Goal: Transaction & Acquisition: Download file/media

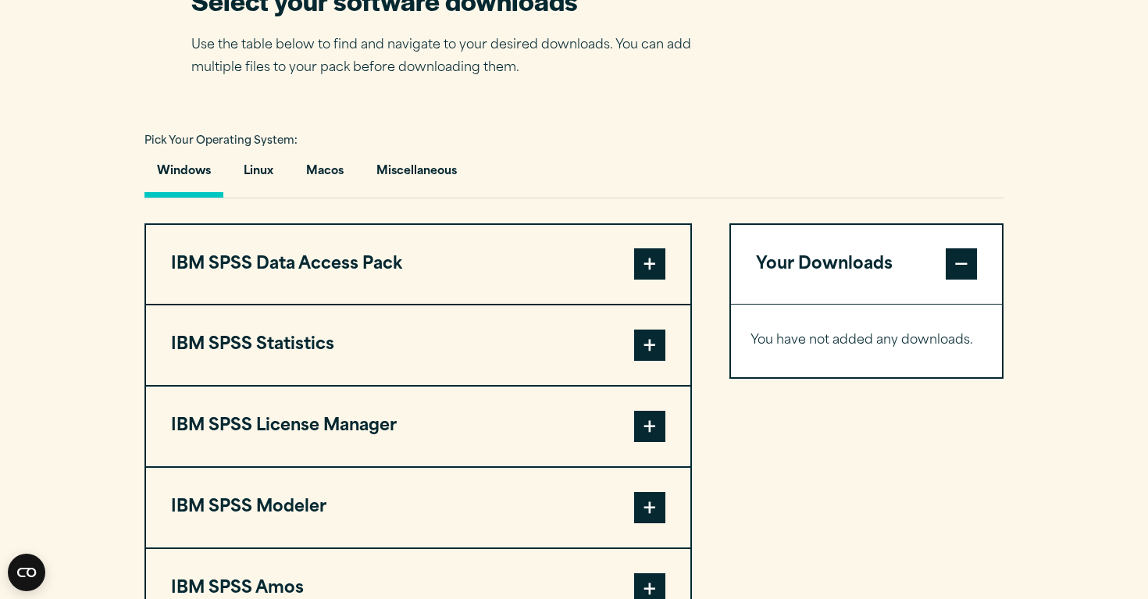
scroll to position [995, 0]
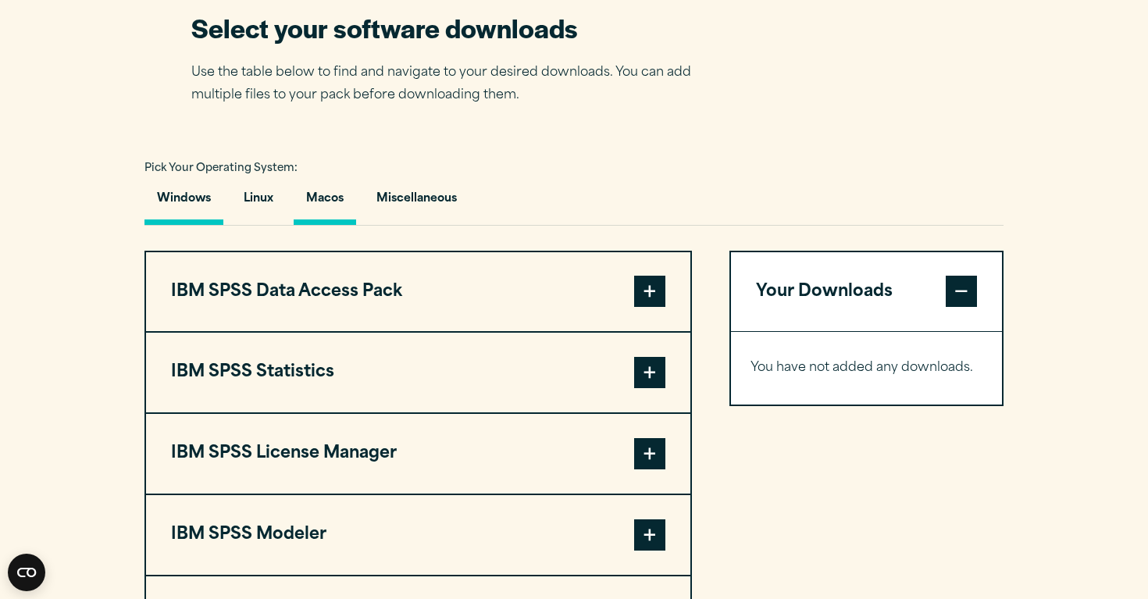
click at [327, 225] on button "Macos" at bounding box center [325, 202] width 62 height 44
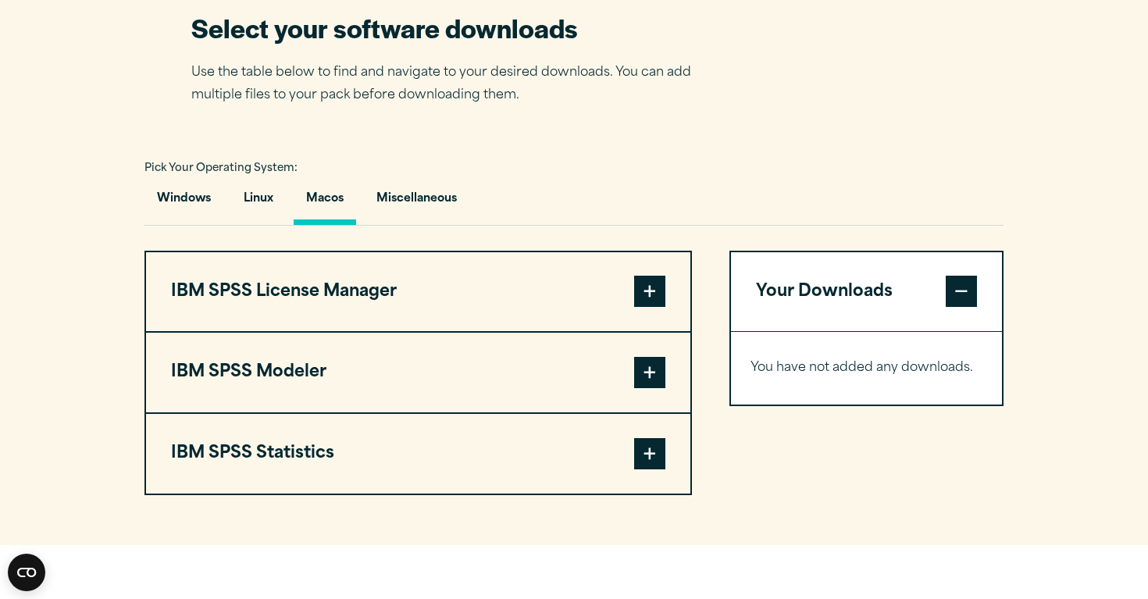
click at [650, 469] on span at bounding box center [649, 453] width 31 height 31
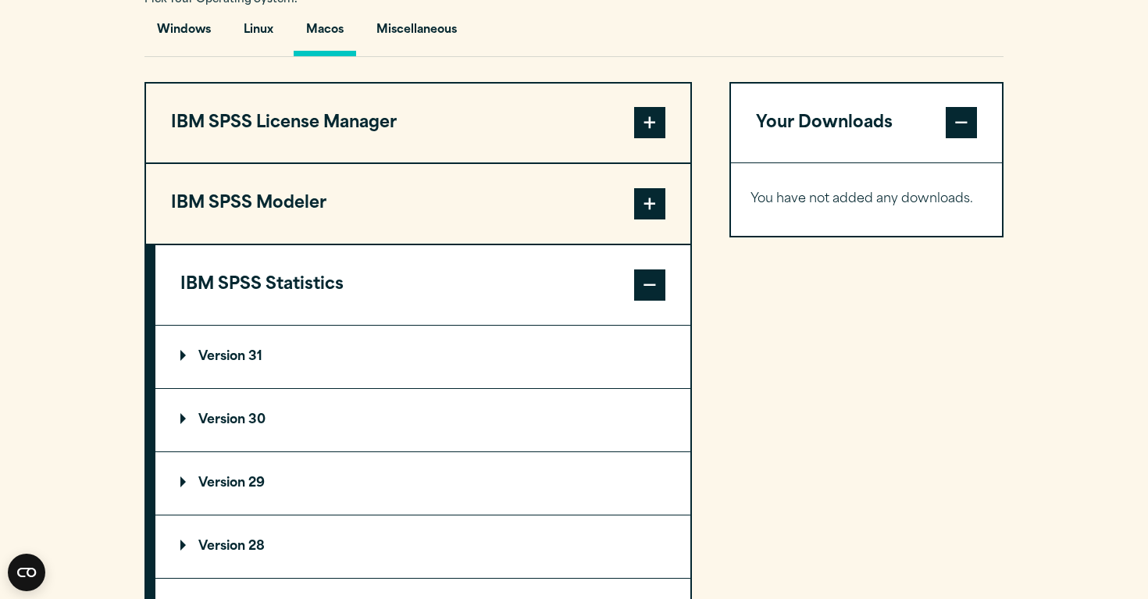
scroll to position [1169, 0]
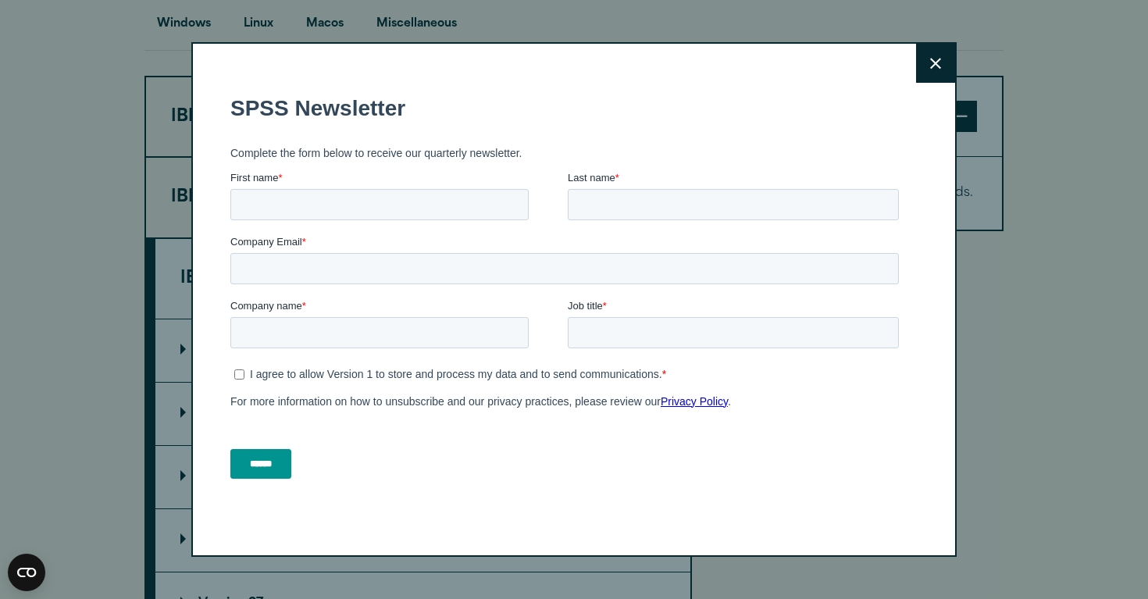
click at [945, 60] on button "Close" at bounding box center [935, 63] width 39 height 39
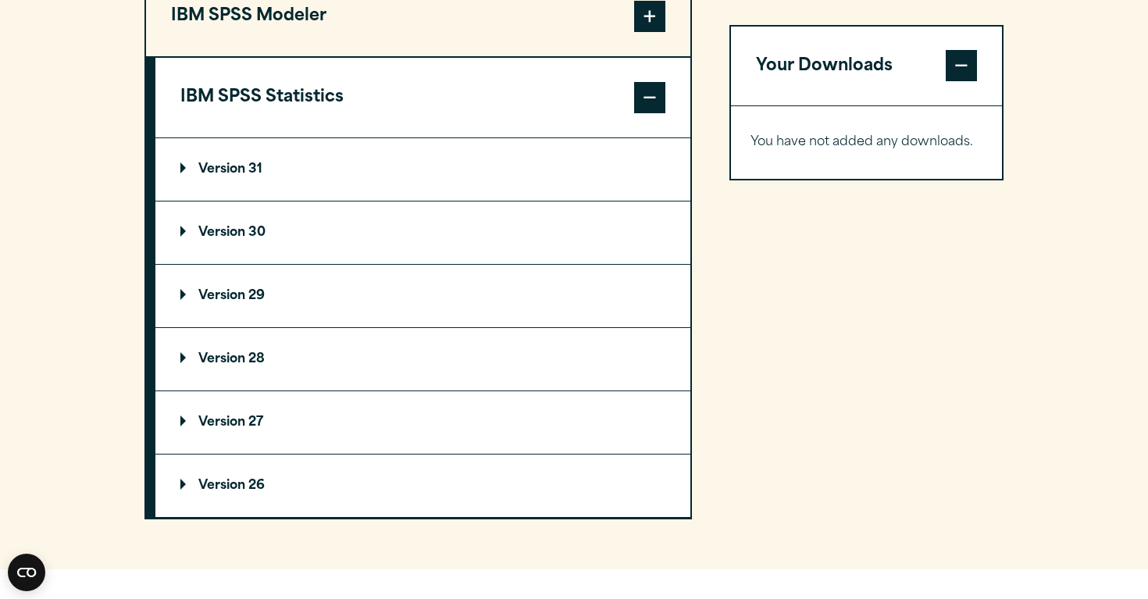
scroll to position [1349, 0]
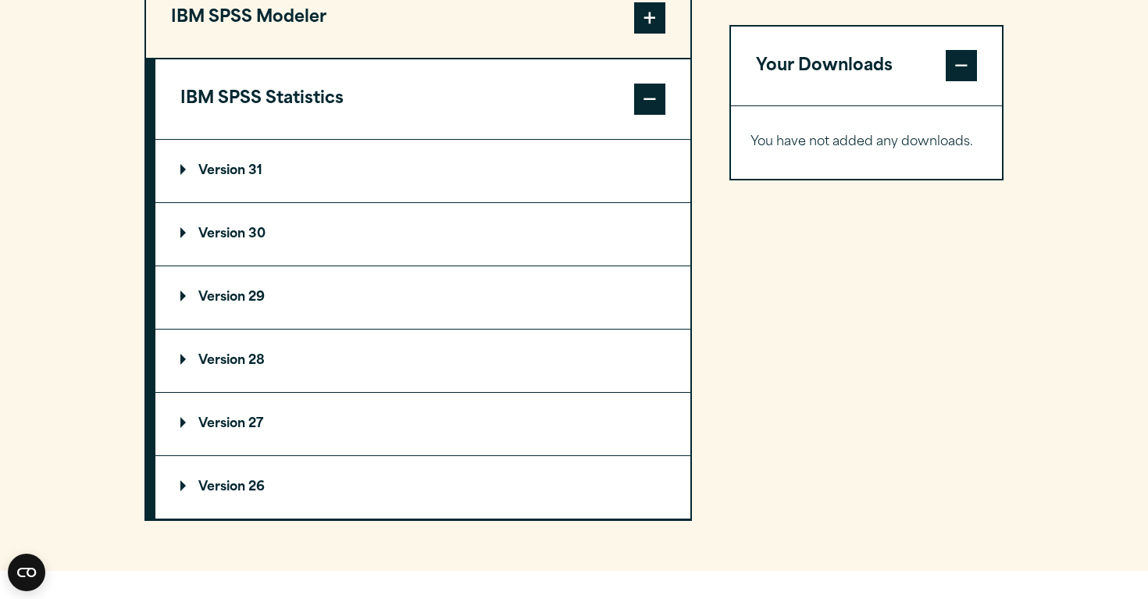
click at [186, 240] on p "Version 30" at bounding box center [222, 234] width 85 height 12
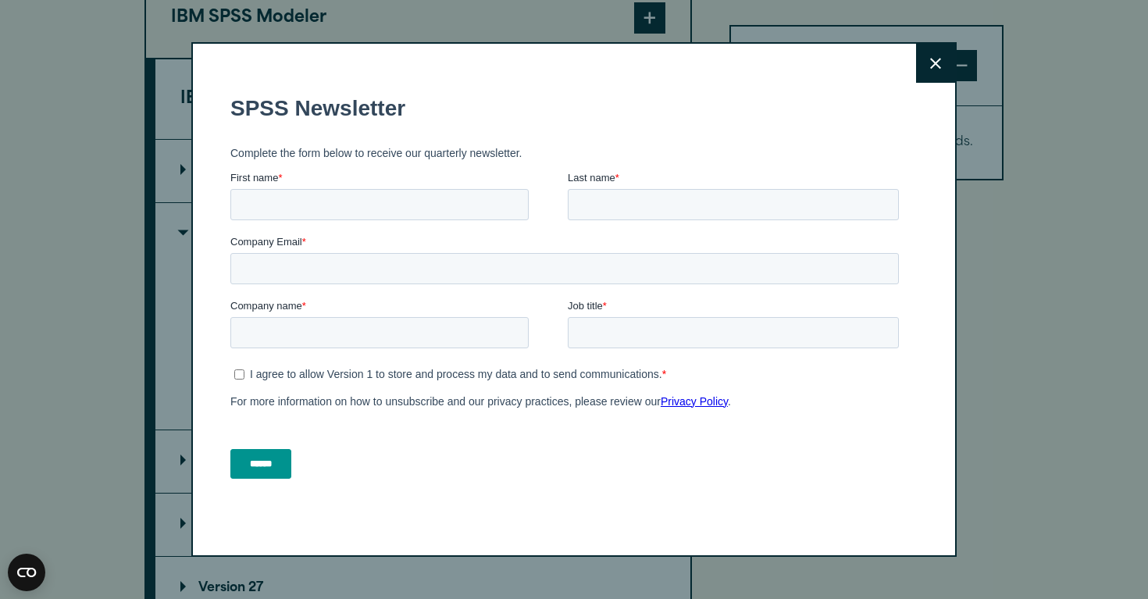
click at [938, 60] on icon at bounding box center [935, 63] width 11 height 11
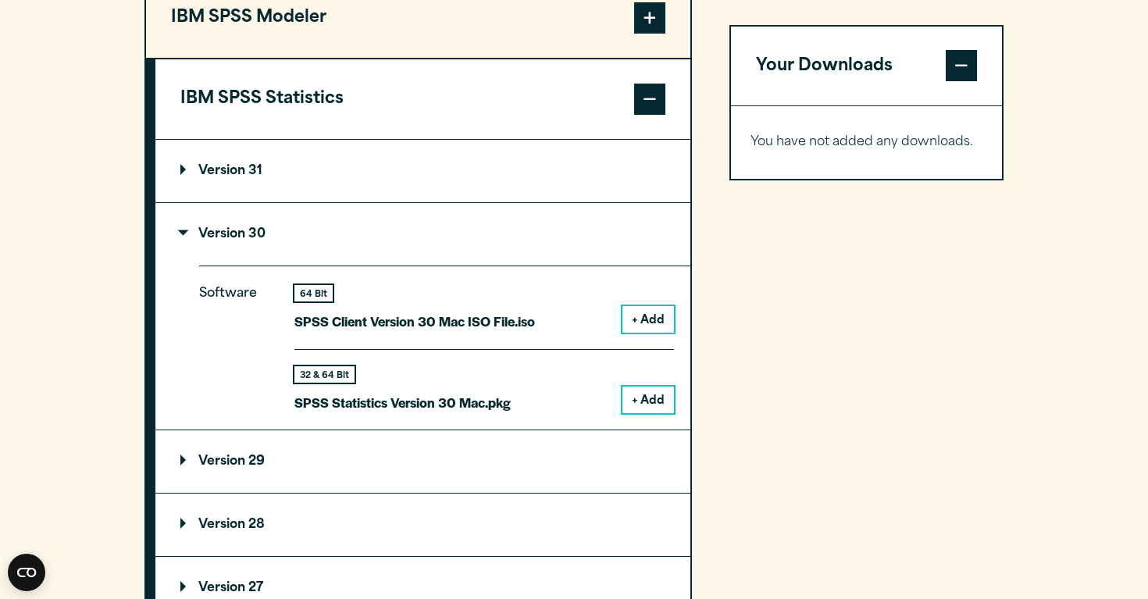
click at [639, 413] on button "+ Add" at bounding box center [648, 399] width 52 height 27
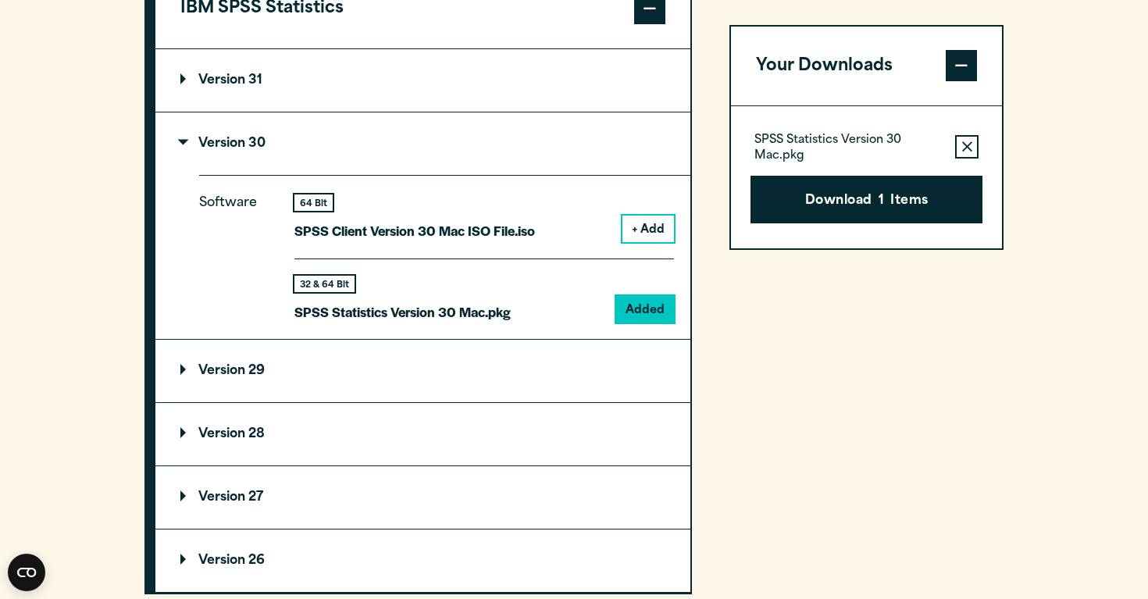
scroll to position [1446, 0]
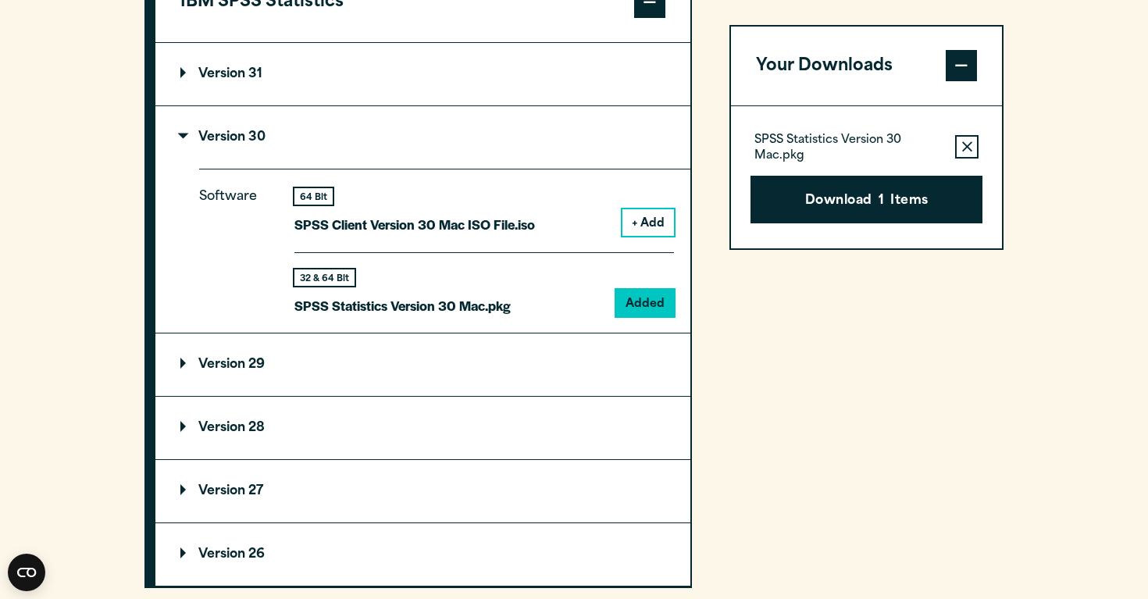
click at [588, 396] on summary "Version 29" at bounding box center [422, 364] width 535 height 62
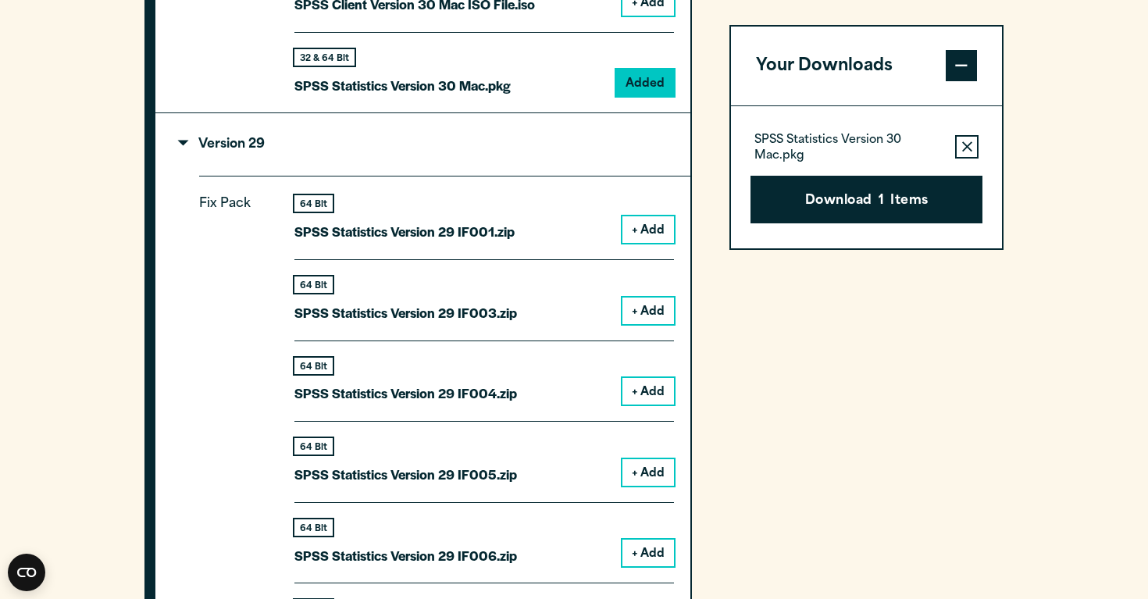
scroll to position [1668, 0]
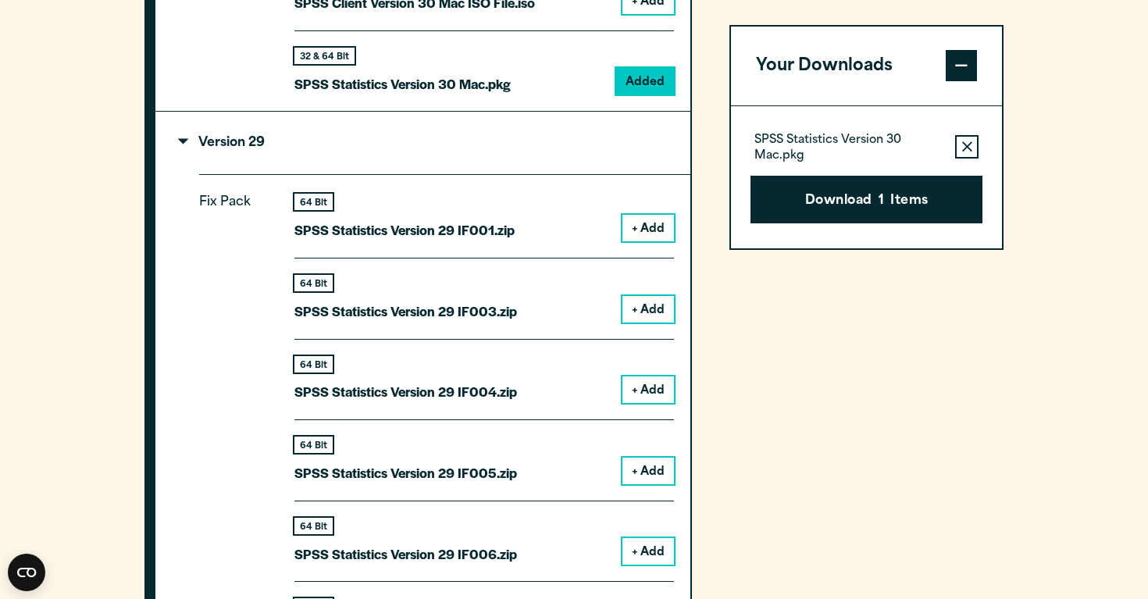
click at [199, 173] on summary "Version 29" at bounding box center [422, 143] width 535 height 62
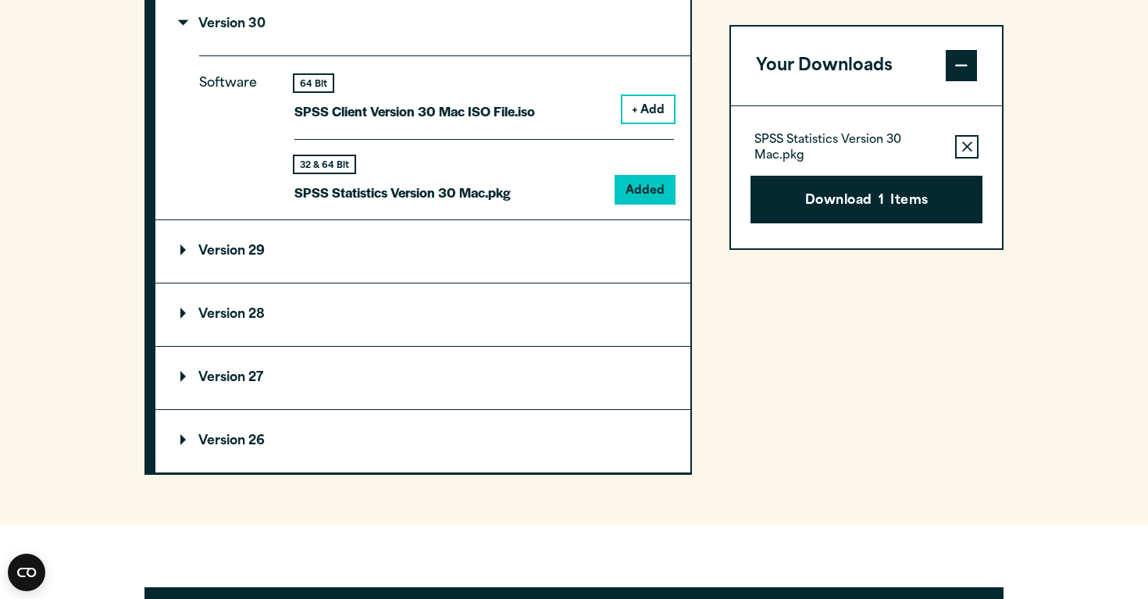
scroll to position [1546, 0]
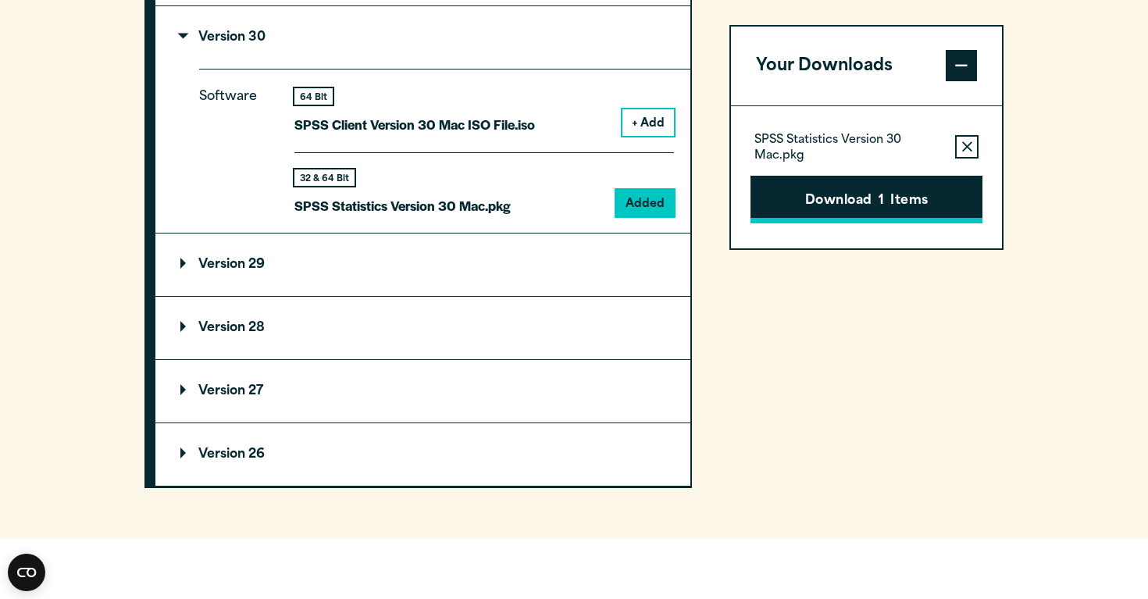
click at [872, 203] on button "Download 1 Items" at bounding box center [866, 200] width 232 height 48
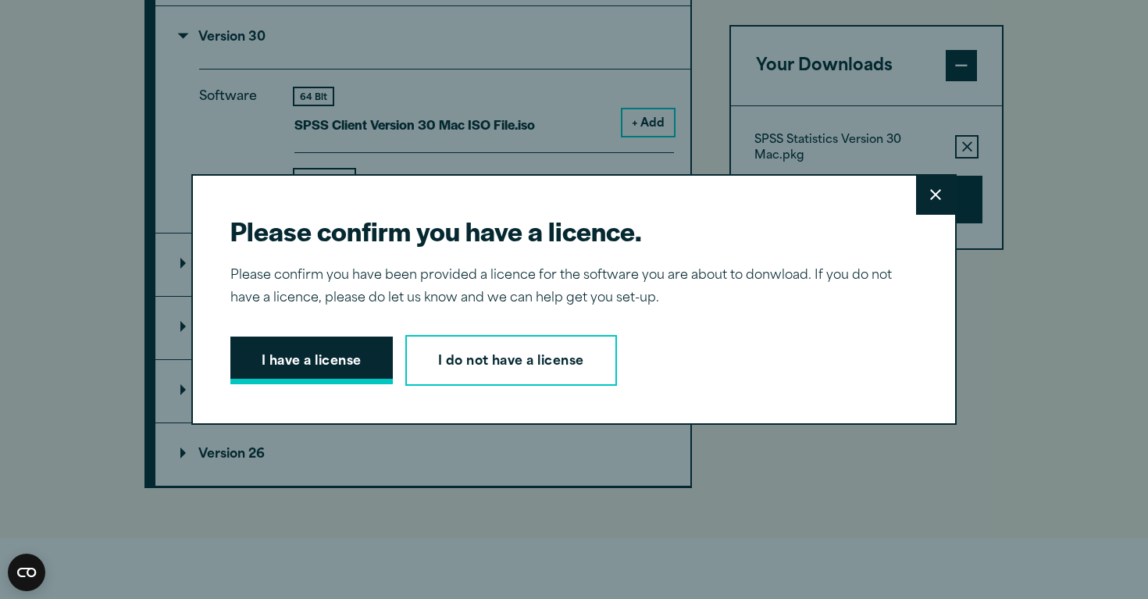
click at [354, 354] on button "I have a license" at bounding box center [311, 360] width 162 height 48
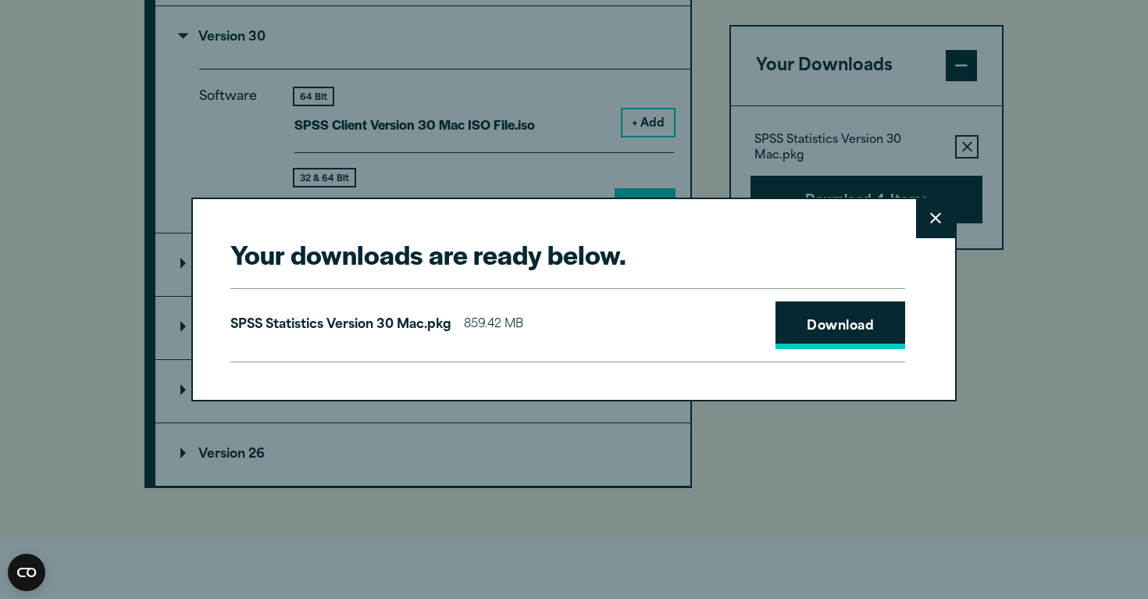
click at [822, 329] on link "Download" at bounding box center [840, 325] width 130 height 48
